Goal: Find specific page/section: Find specific page/section

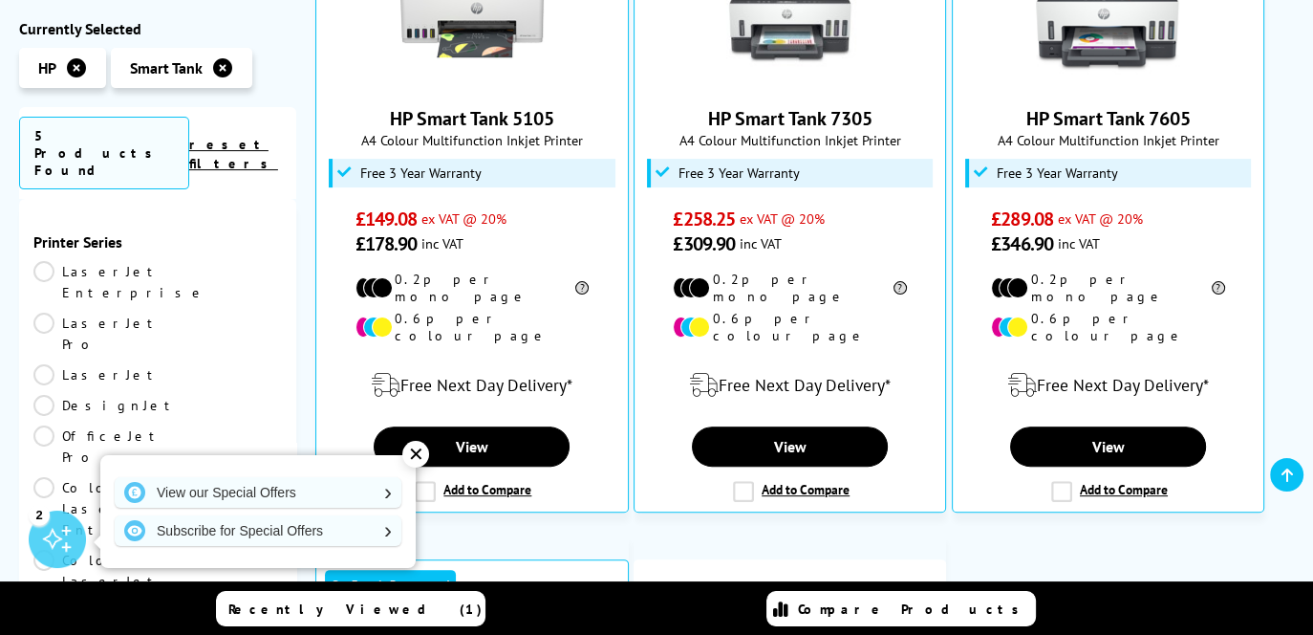
scroll to position [575, 0]
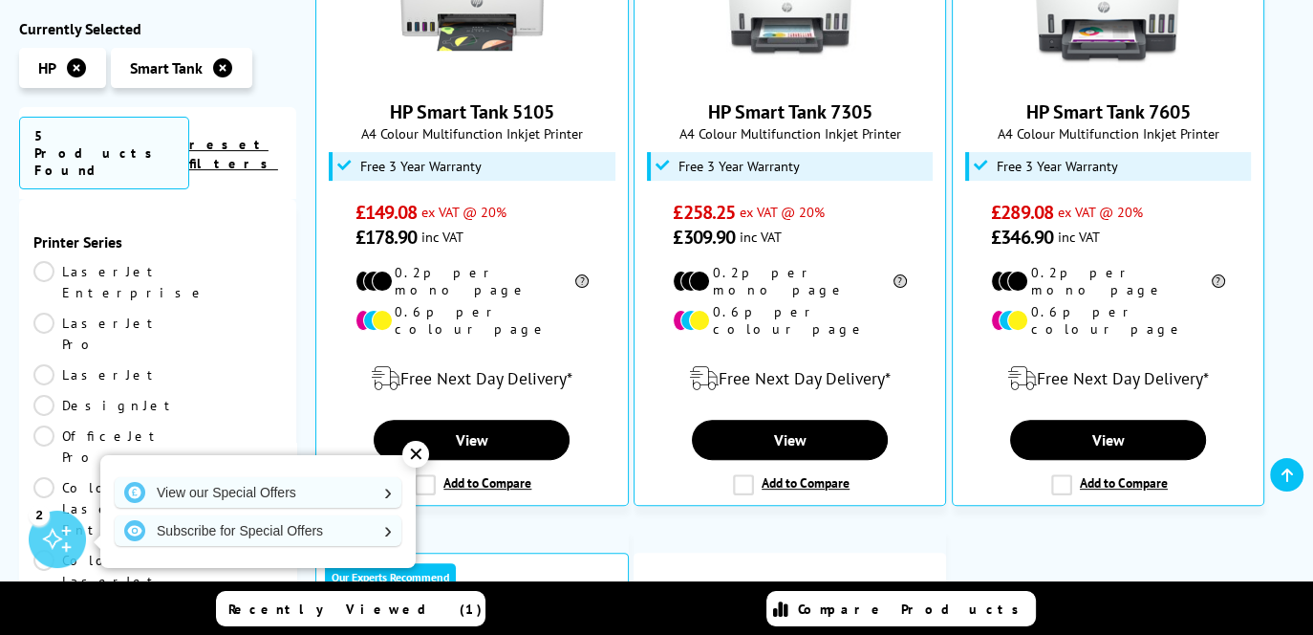
click at [411, 447] on div "✕" at bounding box center [415, 454] width 27 height 27
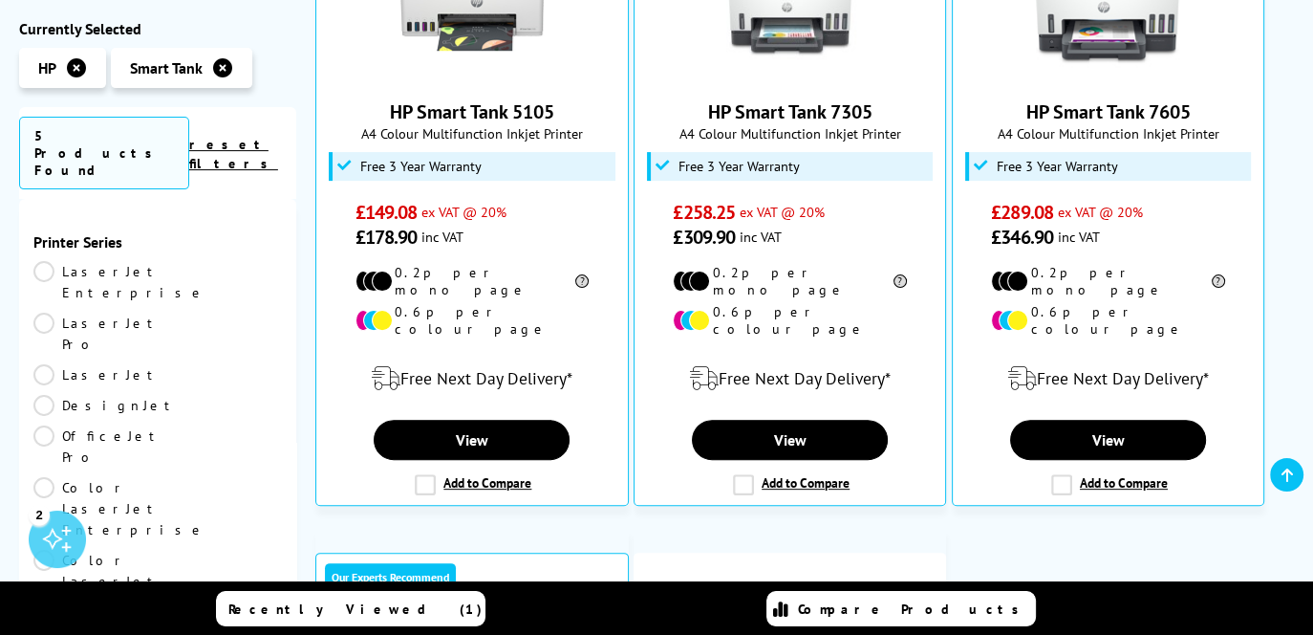
drag, startPoint x: 291, startPoint y: 246, endPoint x: 292, endPoint y: 266, distance: 20.1
click at [292, 266] on div "Printer Series LaserJet Enterprise LaserJet Pro LaserJet DesignJet OfficeJet Pr…" at bounding box center [157, 468] width 277 height 539
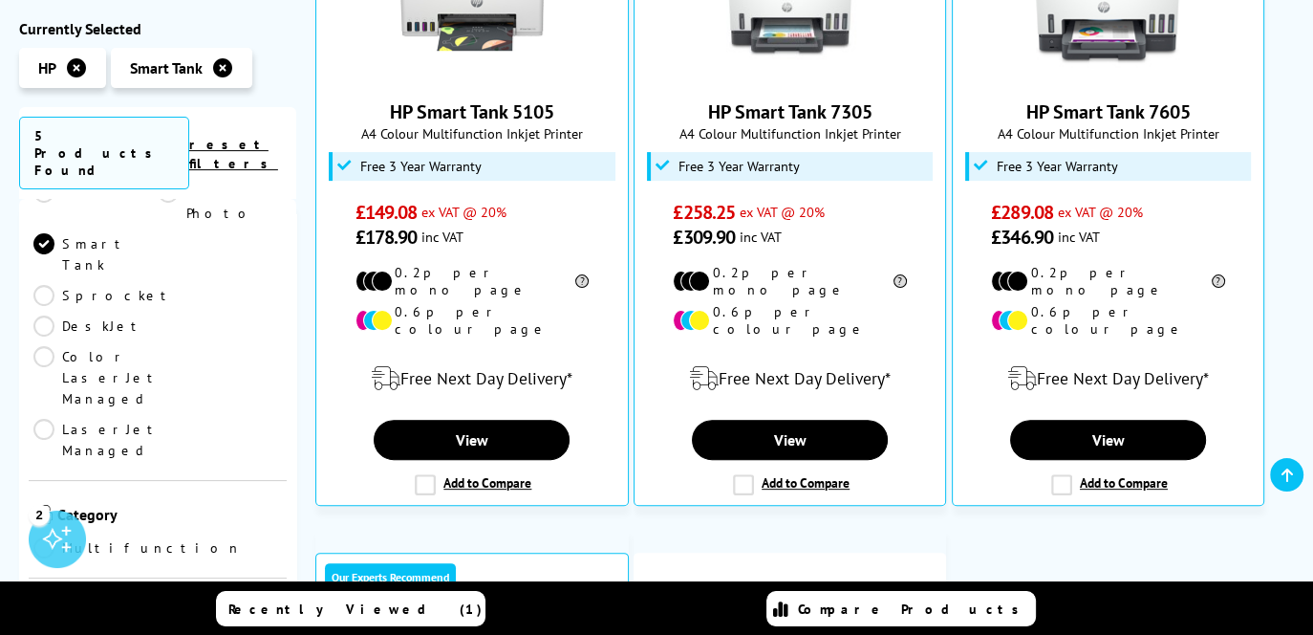
drag, startPoint x: 296, startPoint y: 304, endPoint x: 284, endPoint y: 221, distance: 84.1
click at [287, 260] on div "Currently Selected HP Smart Tank 5 Products Found reset filters Printer Series …" at bounding box center [656, 470] width 1275 height 1393
click at [286, 199] on div "Printer Series LaserJet Enterprise LaserJet Pro LaserJet DesignJet OfficeJet Pr…" at bounding box center [157, 468] width 277 height 539
drag, startPoint x: 290, startPoint y: 260, endPoint x: 287, endPoint y: 235, distance: 25.0
drag, startPoint x: 287, startPoint y: 235, endPoint x: 246, endPoint y: 263, distance: 49.6
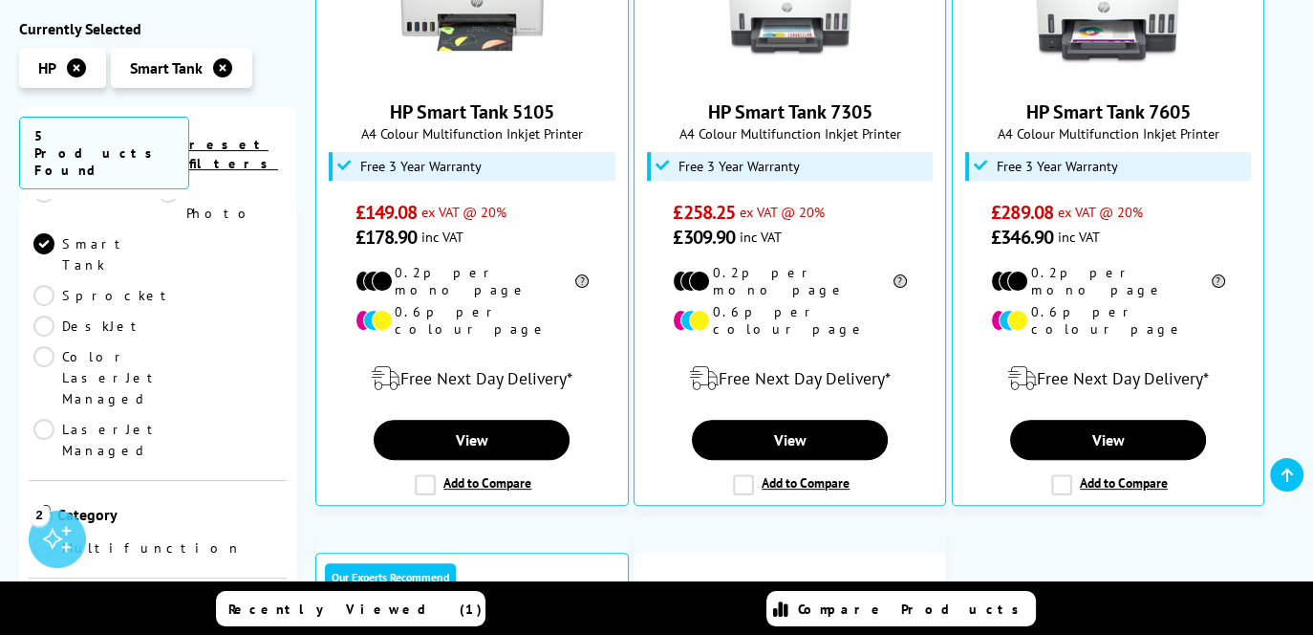
click at [246, 578] on div "Printer Size A4" at bounding box center [158, 627] width 258 height 98
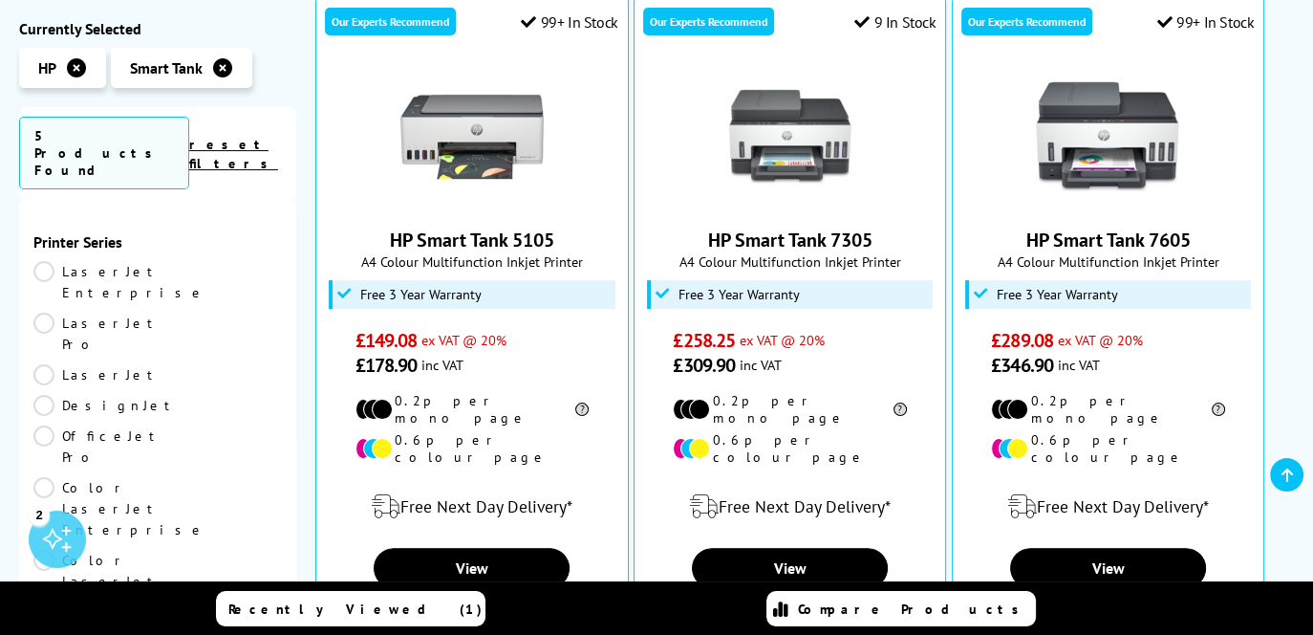
scroll to position [427, 0]
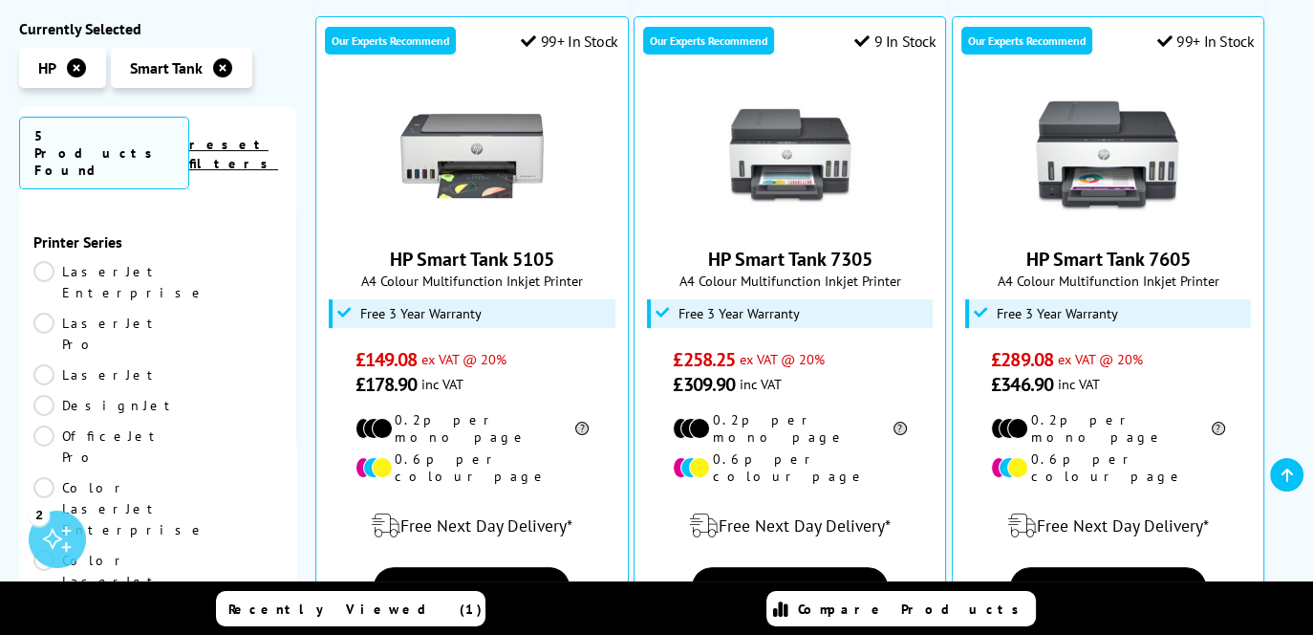
click at [245, 306] on ul "LaserJet Enterprise LaserJet Pro LaserJet DesignJet OfficeJet Pro Color LaserJe…" at bounding box center [157, 601] width 249 height 681
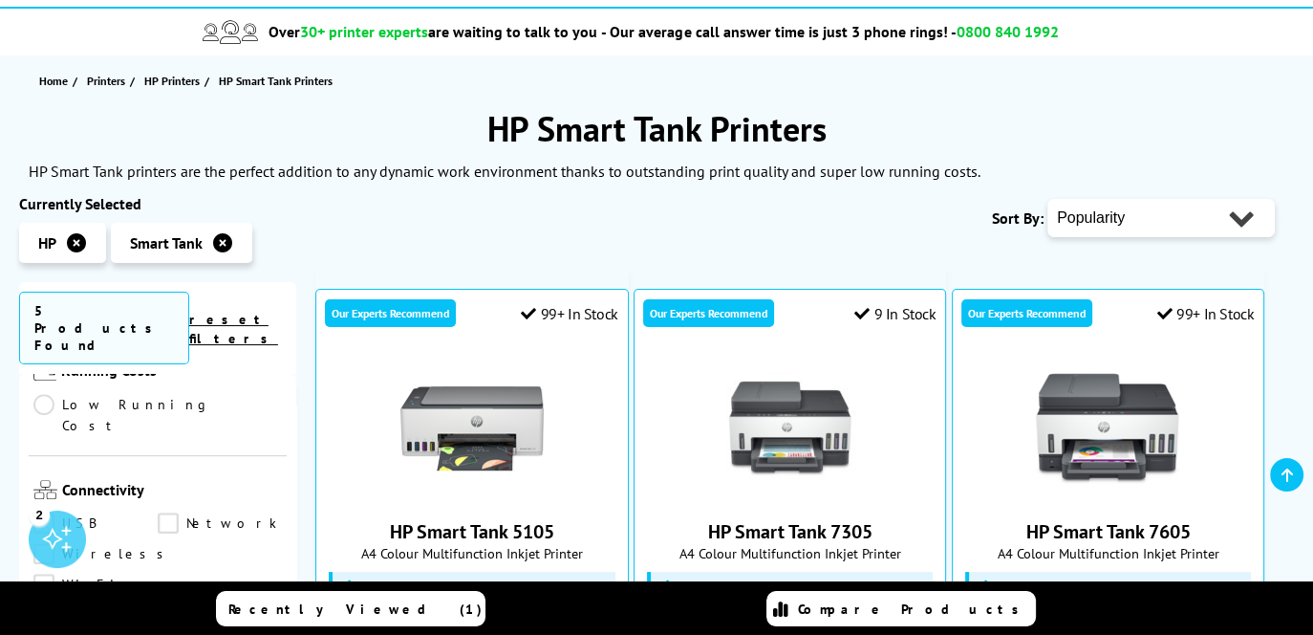
scroll to position [1185, 0]
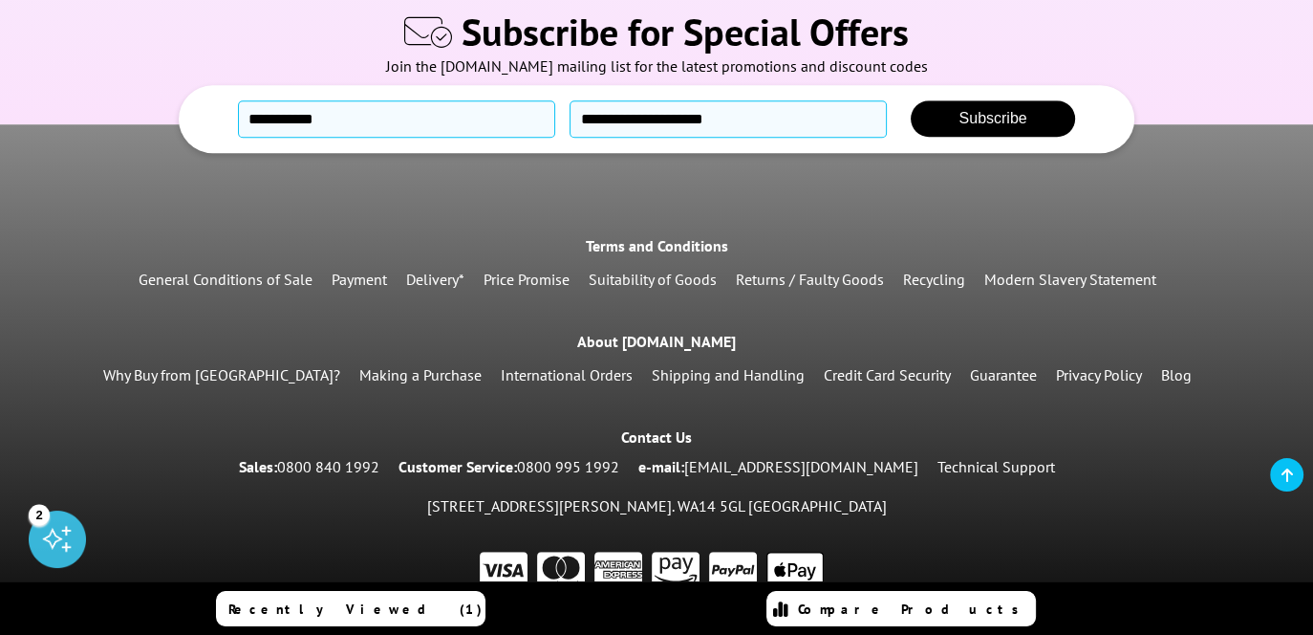
scroll to position [1625, 0]
